Goal: Information Seeking & Learning: Check status

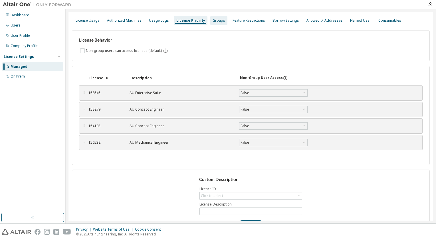
click at [215, 21] on div "Groups" at bounding box center [219, 20] width 13 height 5
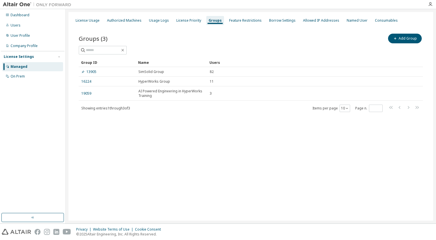
click at [179, 28] on div "Groups (3) Add Group Clear Load Save Save As Field Operator Value Select filter…" at bounding box center [251, 77] width 358 height 102
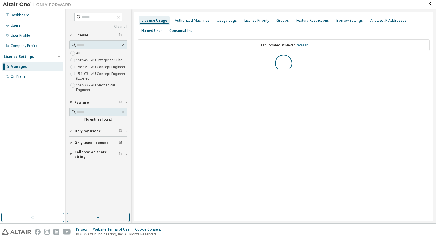
click at [302, 47] on link "Refresh" at bounding box center [302, 45] width 13 height 5
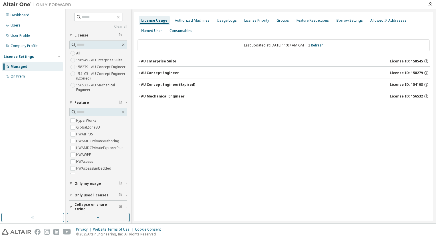
click at [163, 62] on div "AU Enterprise Suite" at bounding box center [158, 61] width 35 height 5
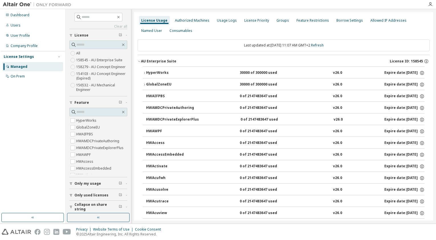
click at [163, 62] on div "AU Enterprise Suite" at bounding box center [158, 61] width 35 height 5
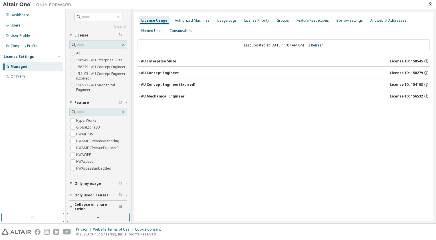
click at [173, 97] on div "AU Mechanical Engineer" at bounding box center [163, 96] width 44 height 5
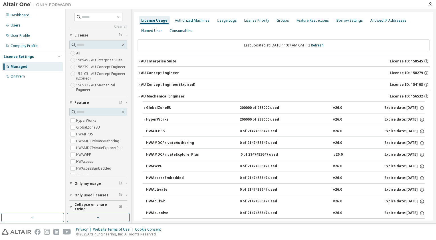
click at [173, 97] on div "AU Mechanical Engineer" at bounding box center [163, 96] width 44 height 5
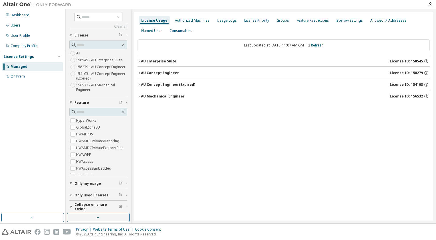
click at [170, 73] on div "AU Concept Engineer" at bounding box center [160, 73] width 38 height 5
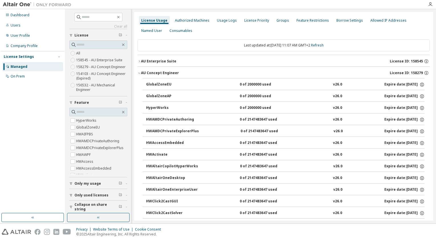
click at [170, 73] on div "AU Concept Engineer" at bounding box center [160, 73] width 38 height 5
